Goal: Task Accomplishment & Management: Manage account settings

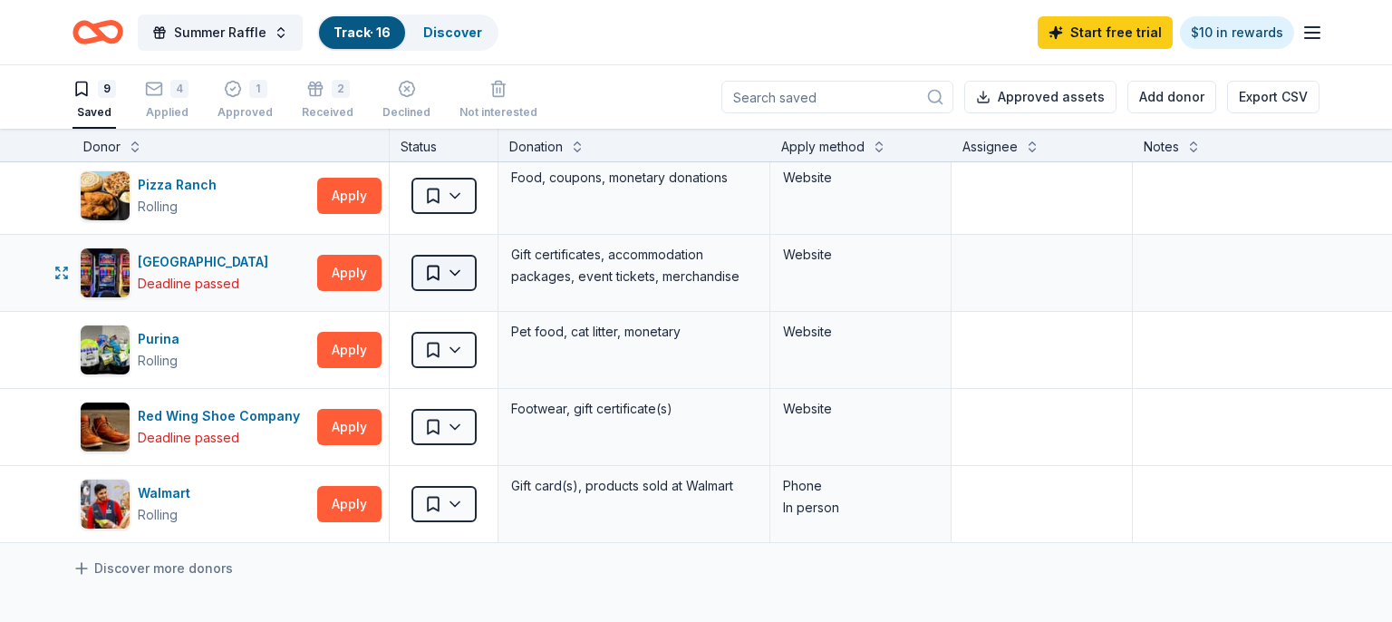
scroll to position [313, 0]
click at [459, 281] on html "Summer Raffle Track · 16 Discover Start free trial $10 in rewards 9 Saved 4 App…" at bounding box center [696, 311] width 1392 height 622
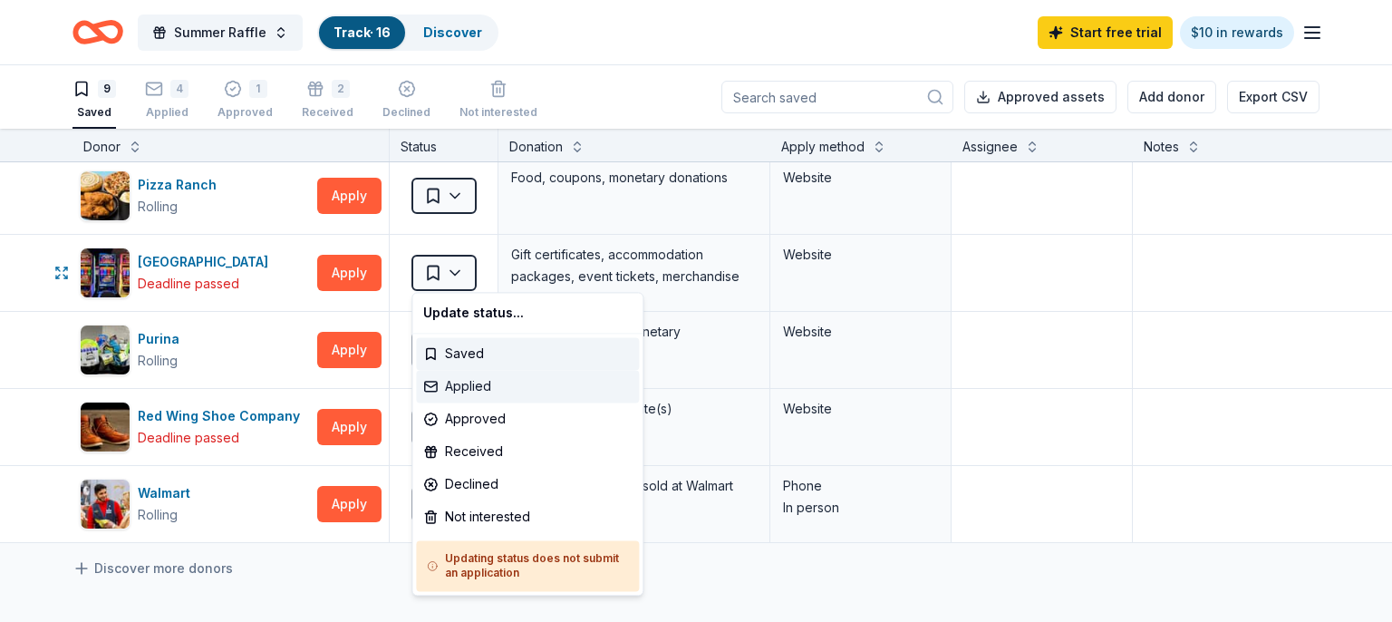
click at [488, 392] on div "Applied" at bounding box center [527, 386] width 223 height 33
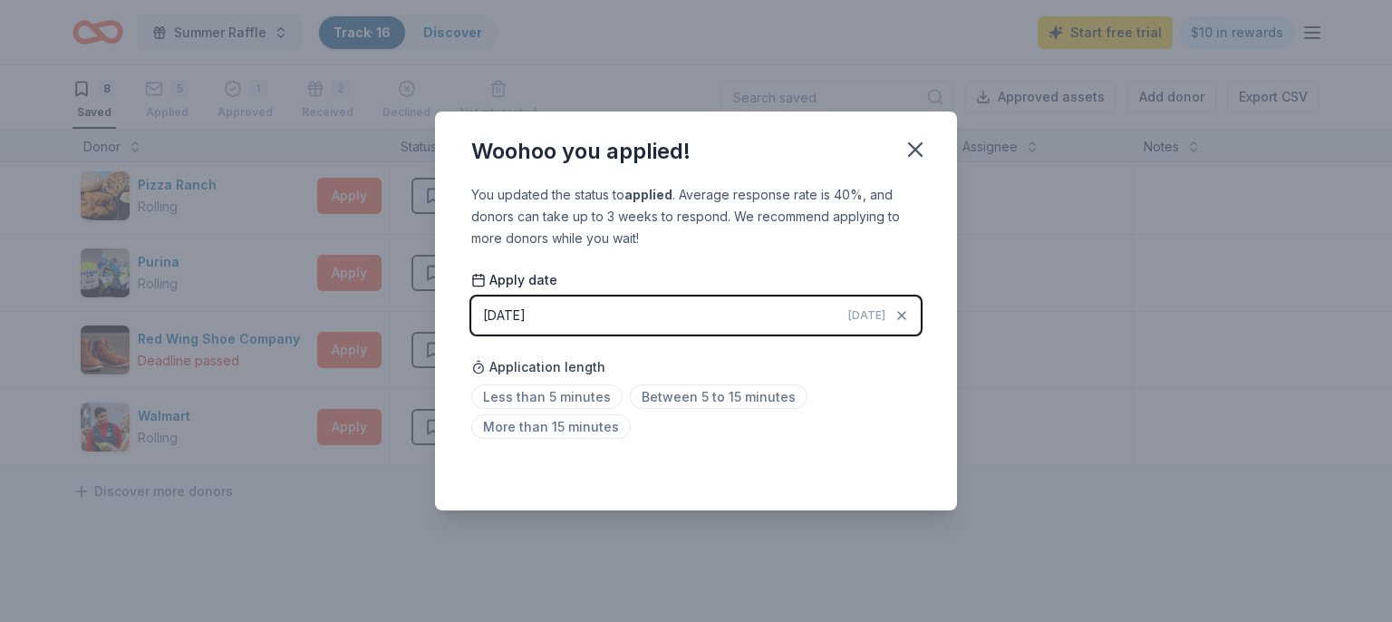
click at [822, 458] on div "You updated the status to applied . Average response rate is 40%, and donors ca…" at bounding box center [696, 347] width 522 height 326
click at [556, 394] on span "Less than 5 minutes" at bounding box center [546, 396] width 151 height 24
click at [921, 156] on icon "button" at bounding box center [915, 149] width 13 height 13
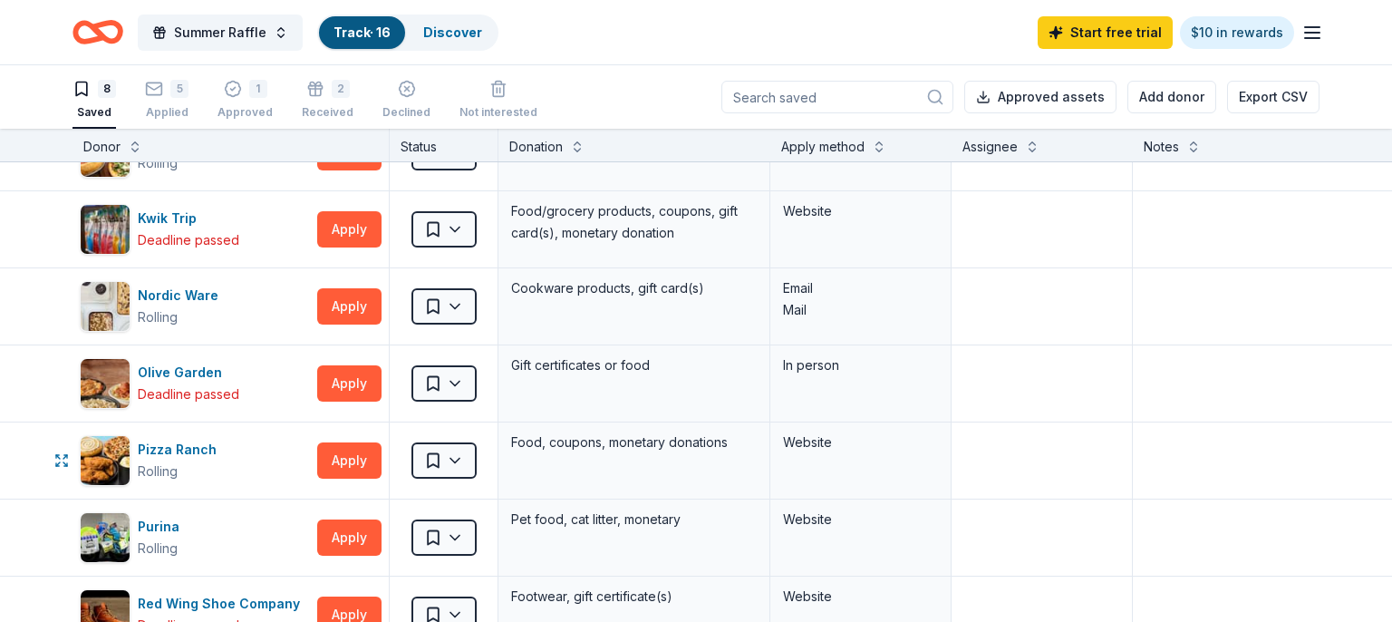
scroll to position [0, 0]
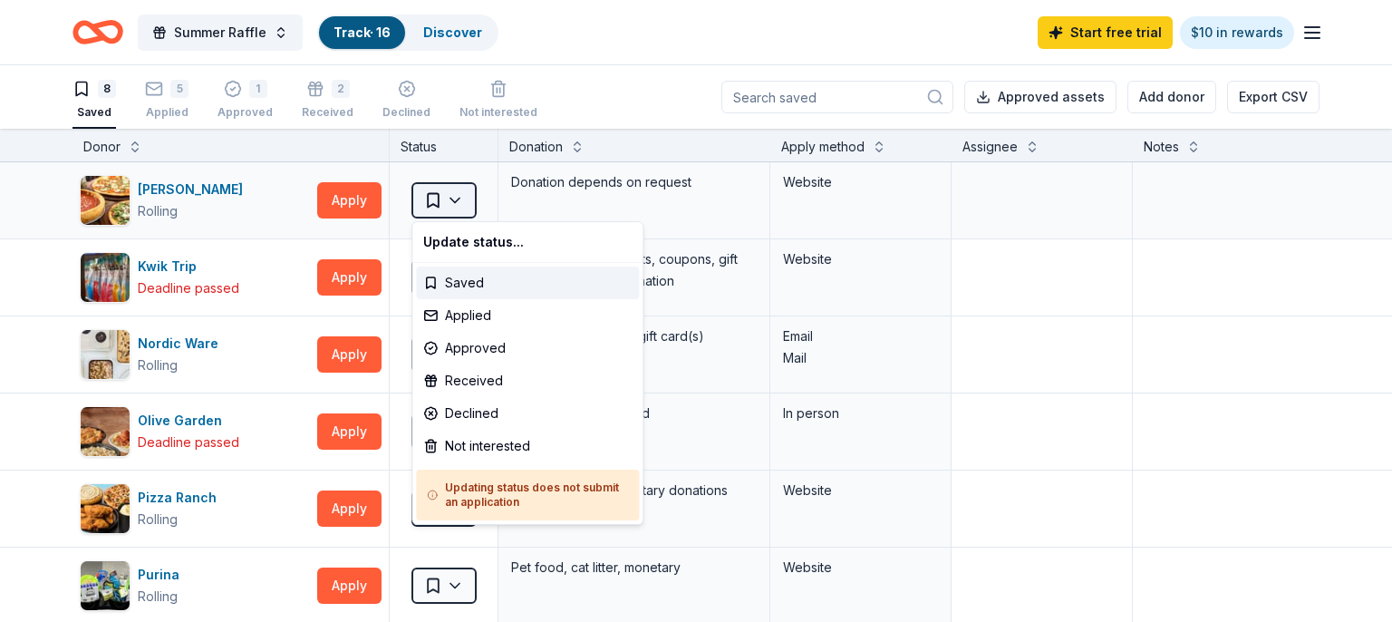
click at [457, 199] on html "Summer Raffle Track · 16 Discover Start free trial $10 in rewards 8 Saved 5 App…" at bounding box center [696, 311] width 1392 height 622
click at [496, 446] on div "Not interested" at bounding box center [527, 446] width 223 height 33
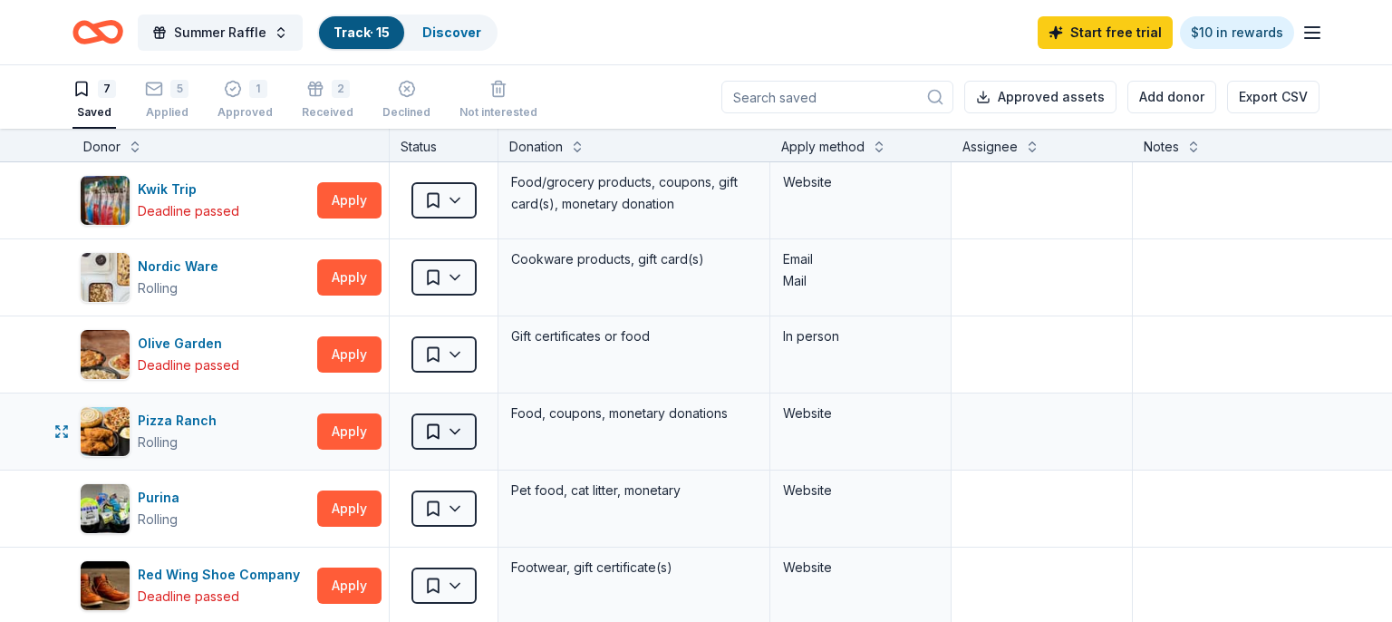
click at [462, 430] on html "Summer Raffle Track · 15 Discover Start free trial $10 in rewards 7 Saved 5 App…" at bounding box center [696, 311] width 1392 height 622
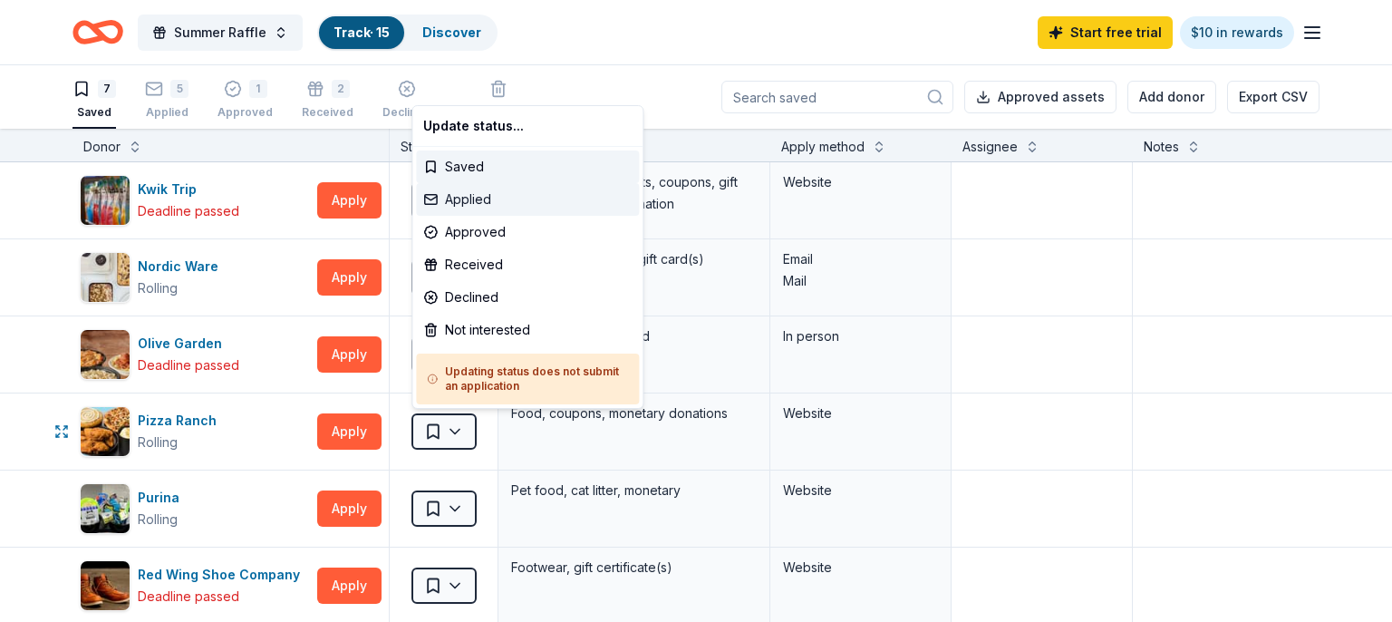
click at [473, 198] on div "Applied" at bounding box center [527, 199] width 223 height 33
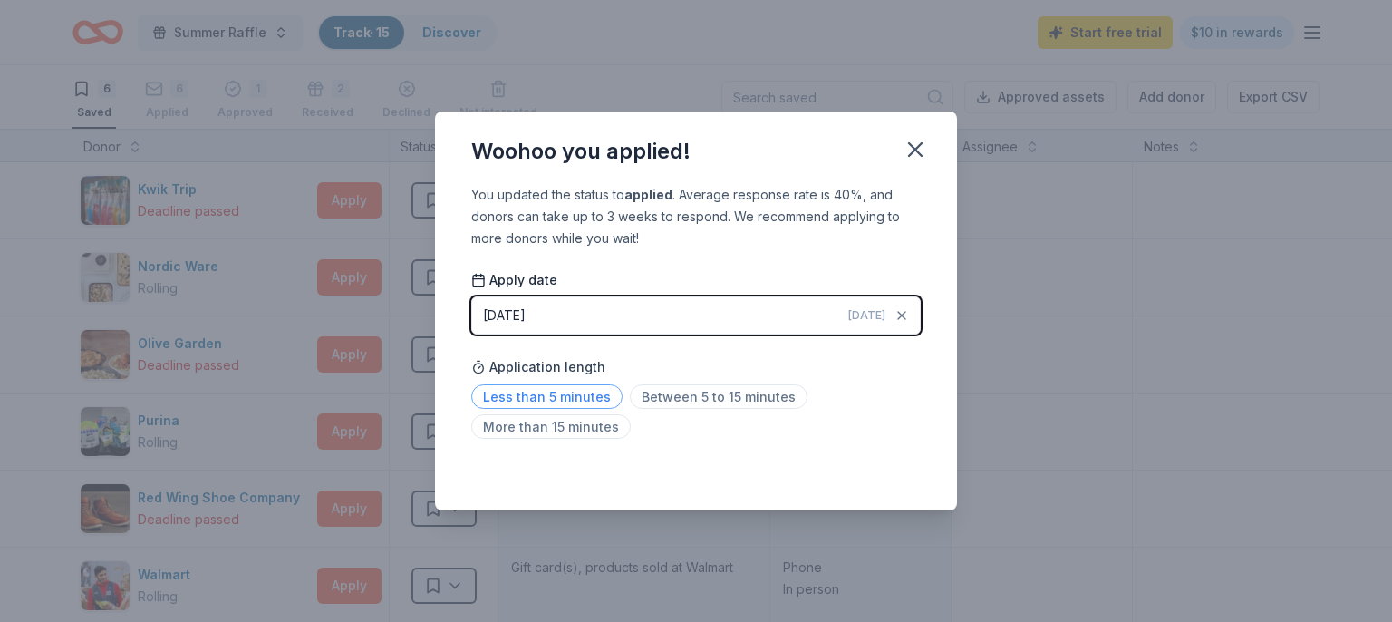
click at [547, 401] on span "Less than 5 minutes" at bounding box center [546, 396] width 151 height 24
click at [924, 154] on icon "button" at bounding box center [915, 149] width 25 height 25
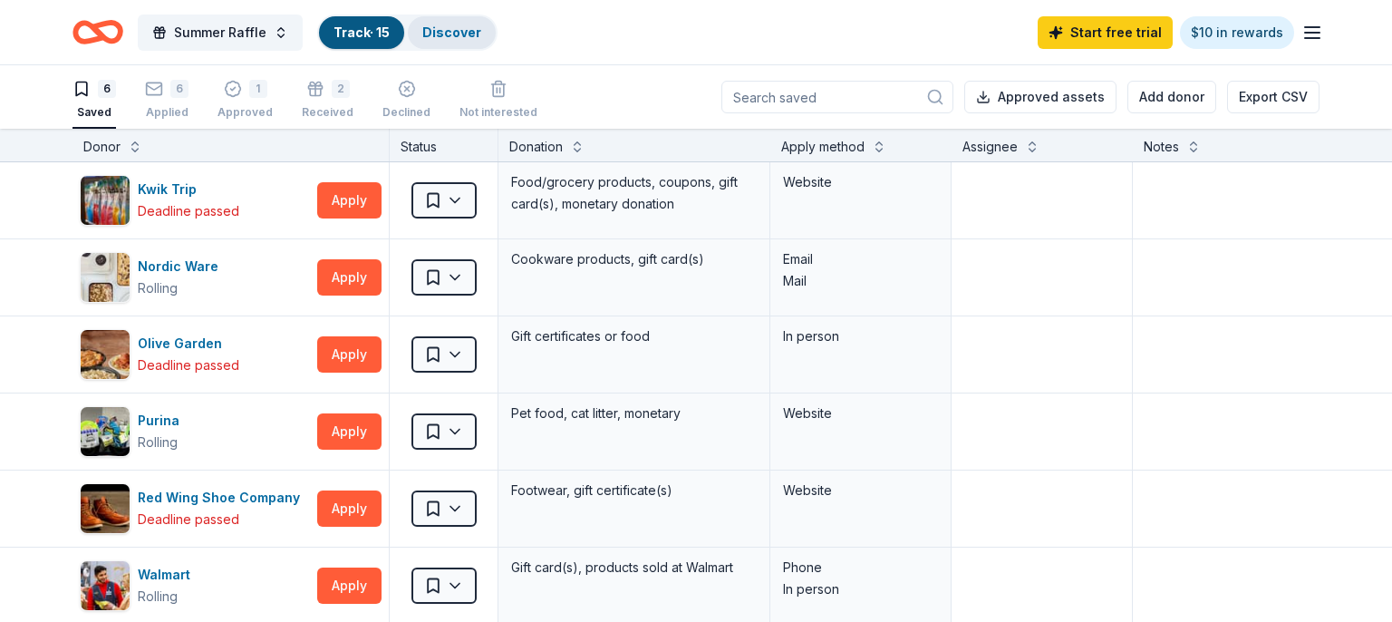
click at [476, 45] on div "Discover" at bounding box center [452, 32] width 88 height 33
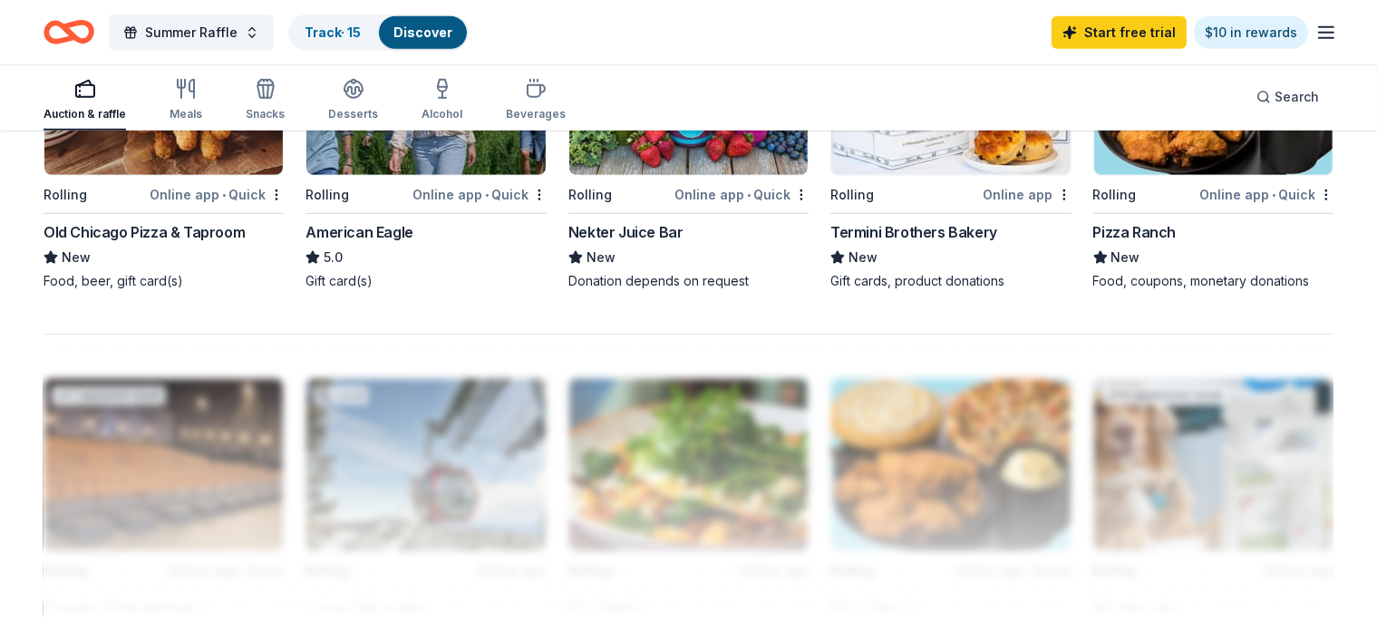
scroll to position [1148, 0]
